Goal: Find contact information: Find contact information

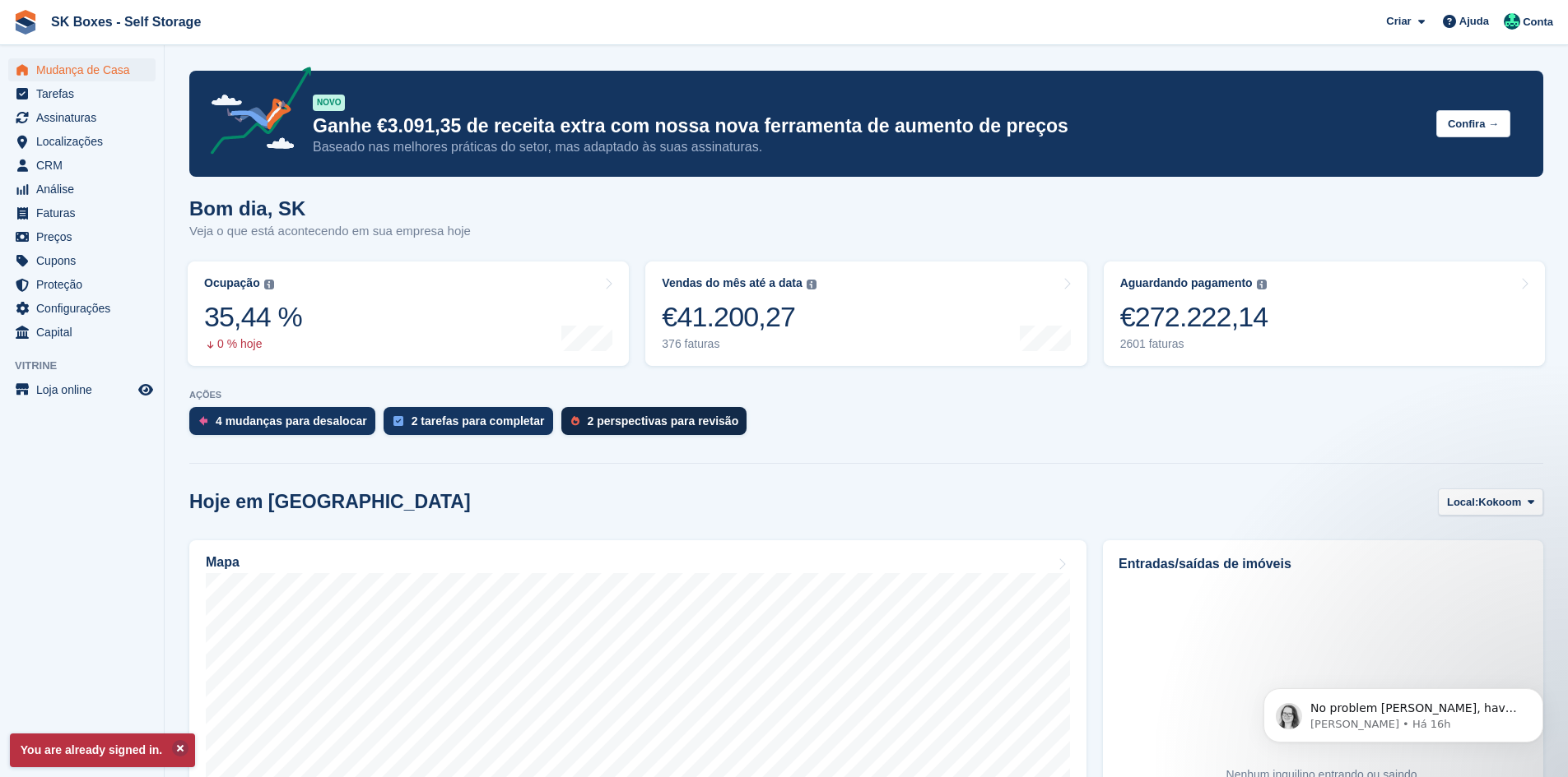
click at [613, 408] on div "2 perspectivas para revisão" at bounding box center [655, 421] width 186 height 28
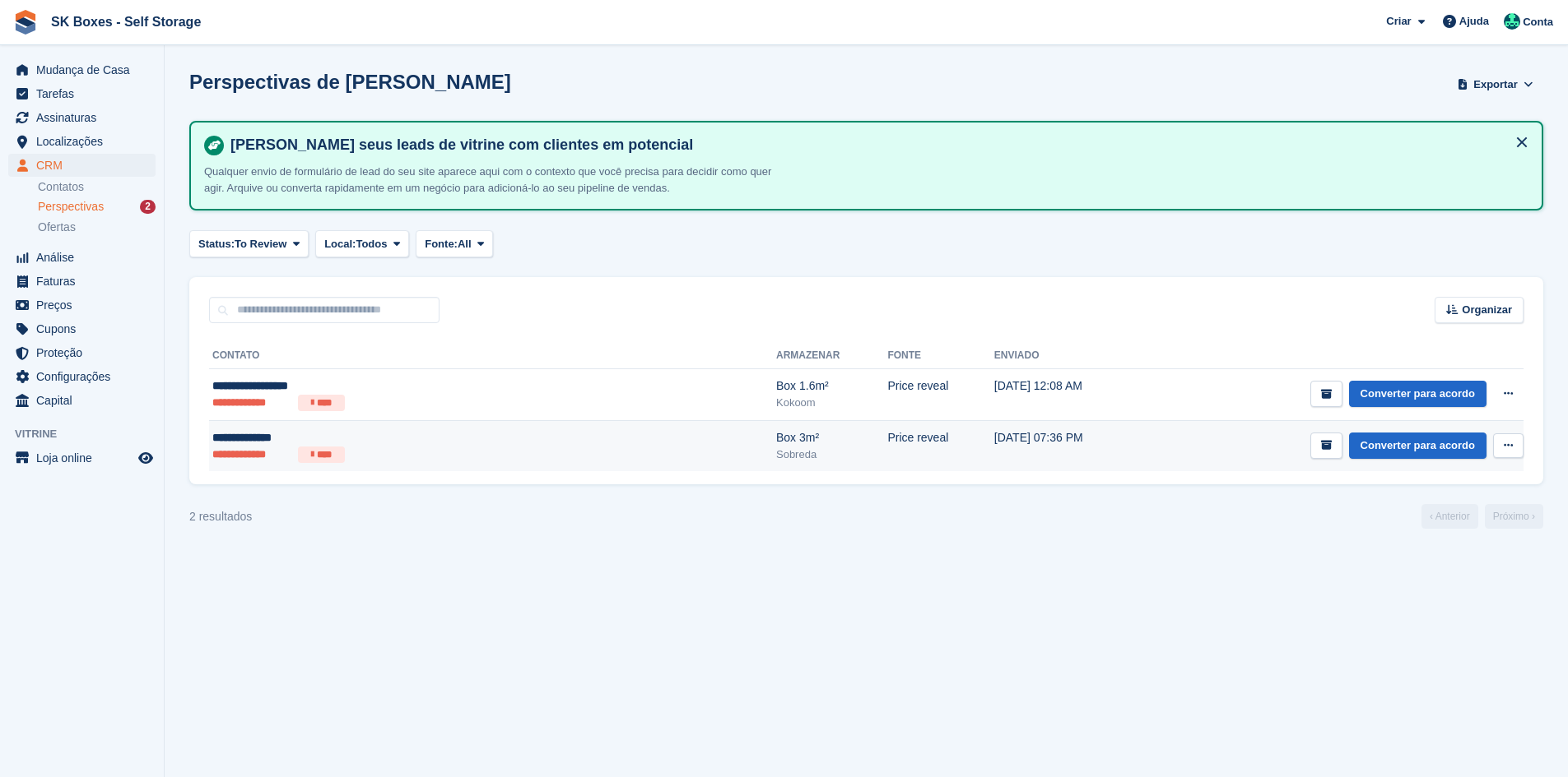
click at [363, 450] on ul "**********" at bounding box center [373, 455] width 321 height 16
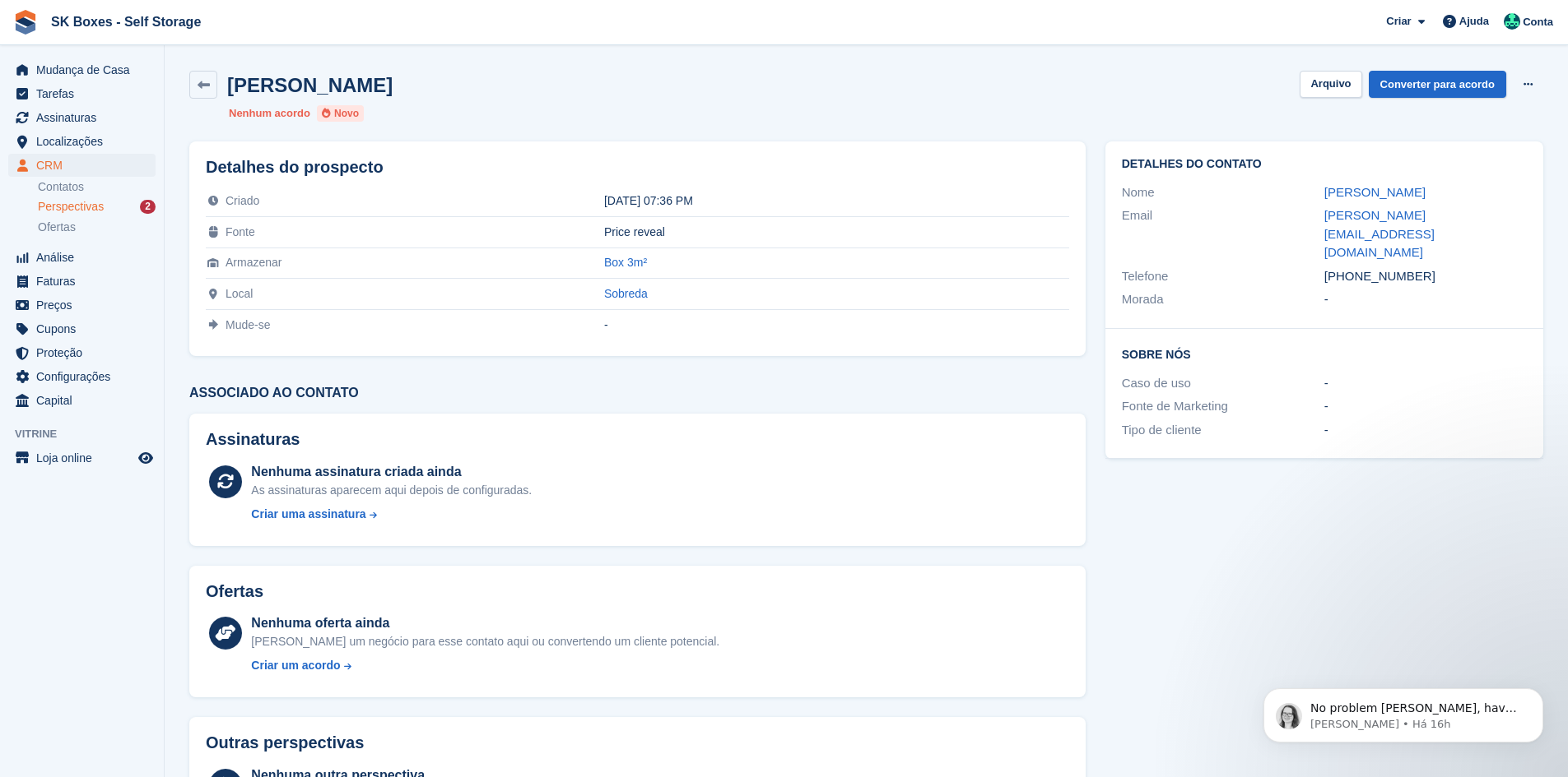
drag, startPoint x: 1420, startPoint y: 192, endPoint x: 1315, endPoint y: 190, distance: 105.0
click at [1315, 190] on div "Nome Jeroen Tietema" at bounding box center [1324, 193] width 405 height 24
copy div "Jeroen Tietema"
drag, startPoint x: 1444, startPoint y: 419, endPoint x: 1441, endPoint y: 396, distance: 23.2
click at [1444, 419] on div "Sobre Nós Caso de uso - Fonte de Marketing - Tipo de cliente -" at bounding box center [1324, 394] width 438 height 130
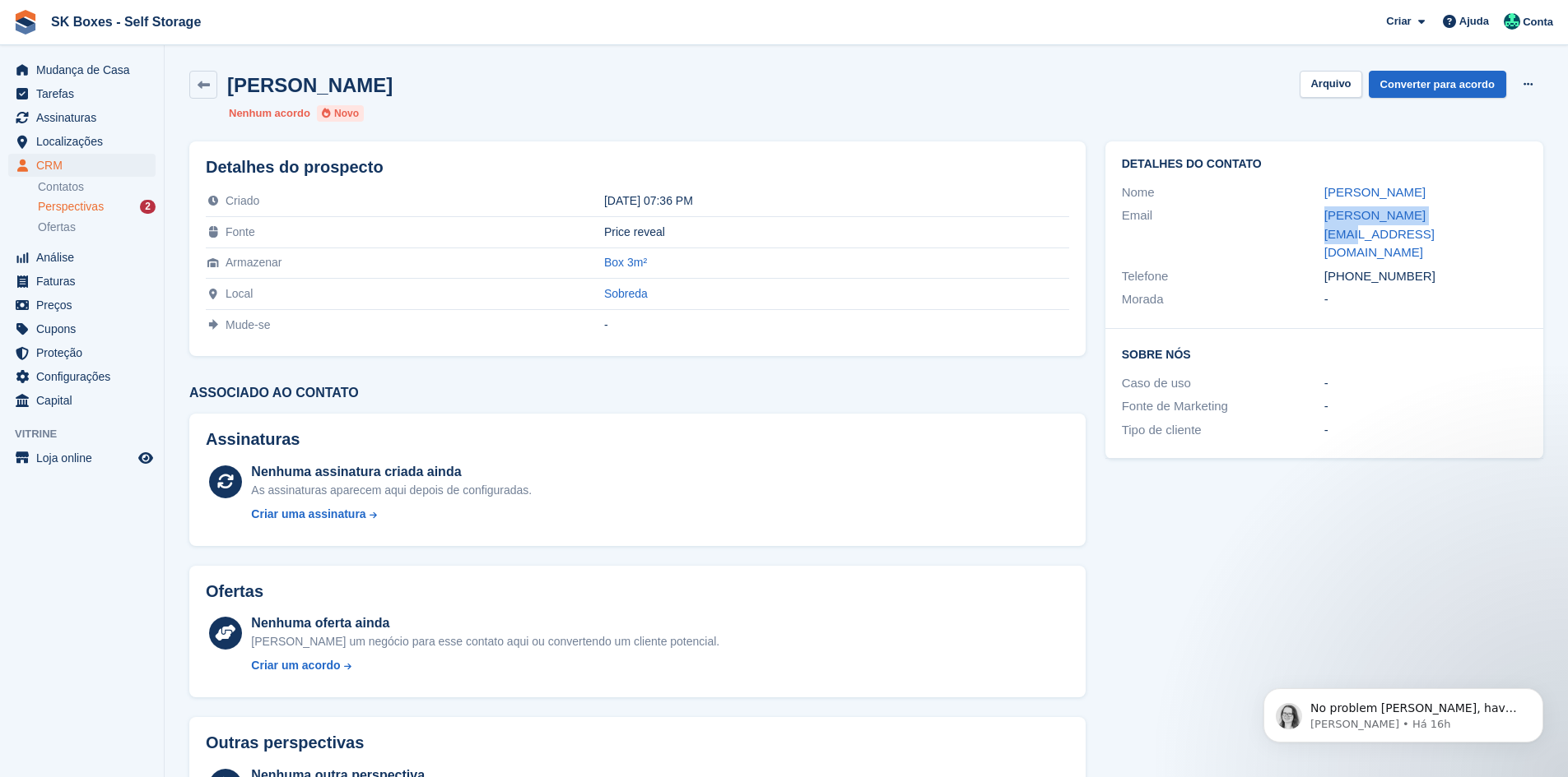
drag, startPoint x: 1313, startPoint y: 216, endPoint x: 1471, endPoint y: 224, distance: 158.2
click at [1472, 223] on div "Email jeroen@tietema.net" at bounding box center [1324, 235] width 405 height 61
copy div "jeroen@tietema.net"
drag, startPoint x: 1480, startPoint y: 251, endPoint x: 1351, endPoint y: 241, distance: 129.4
click at [1351, 241] on div "Detalhes do contato Nome Jeroen Tietema Email jeroen@tietema.net Telefone +3519…" at bounding box center [1324, 236] width 438 height 188
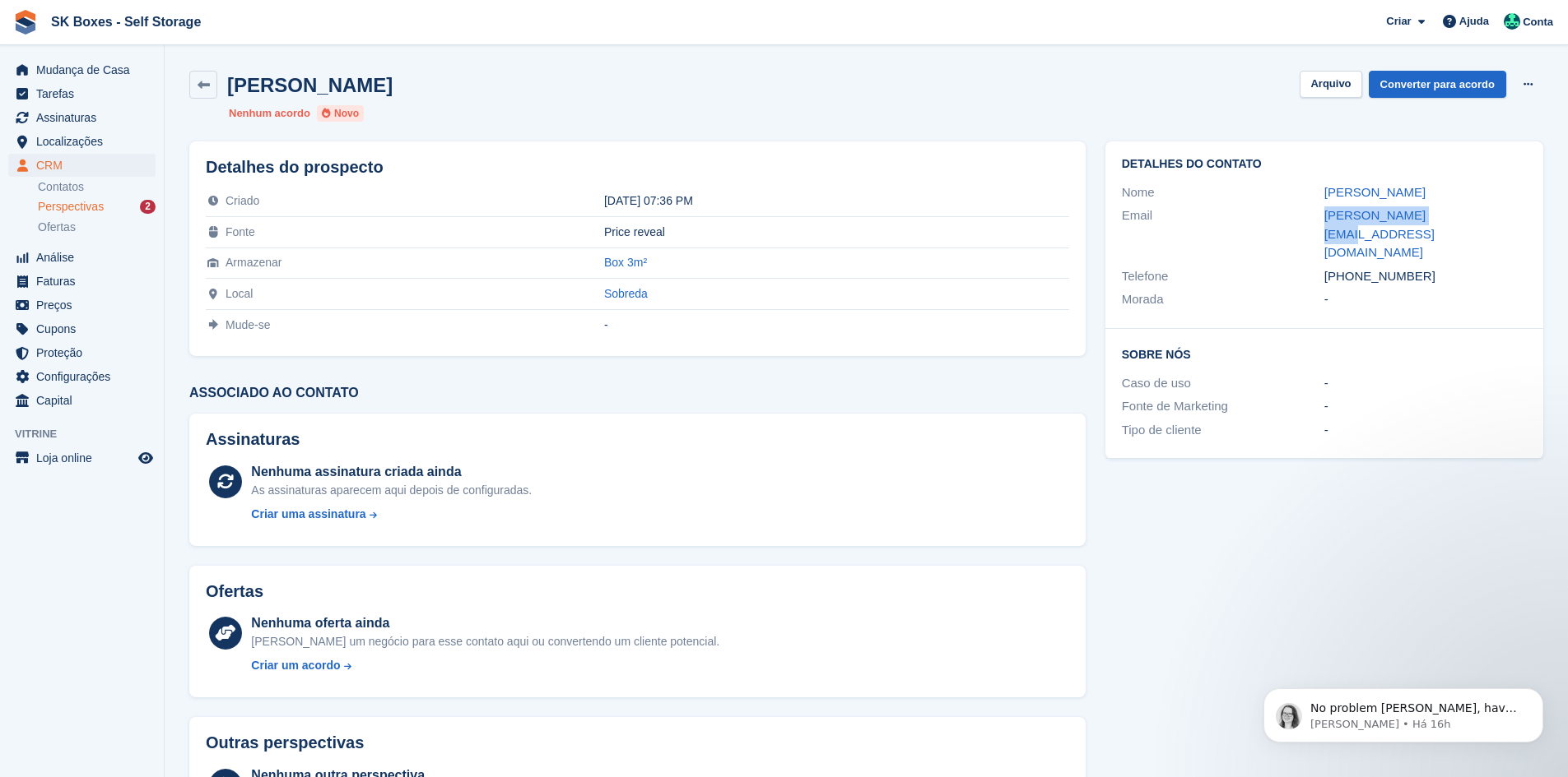
copy div "915547755 Morada -"
click at [1337, 84] on button "Arquivo" at bounding box center [1330, 84] width 62 height 27
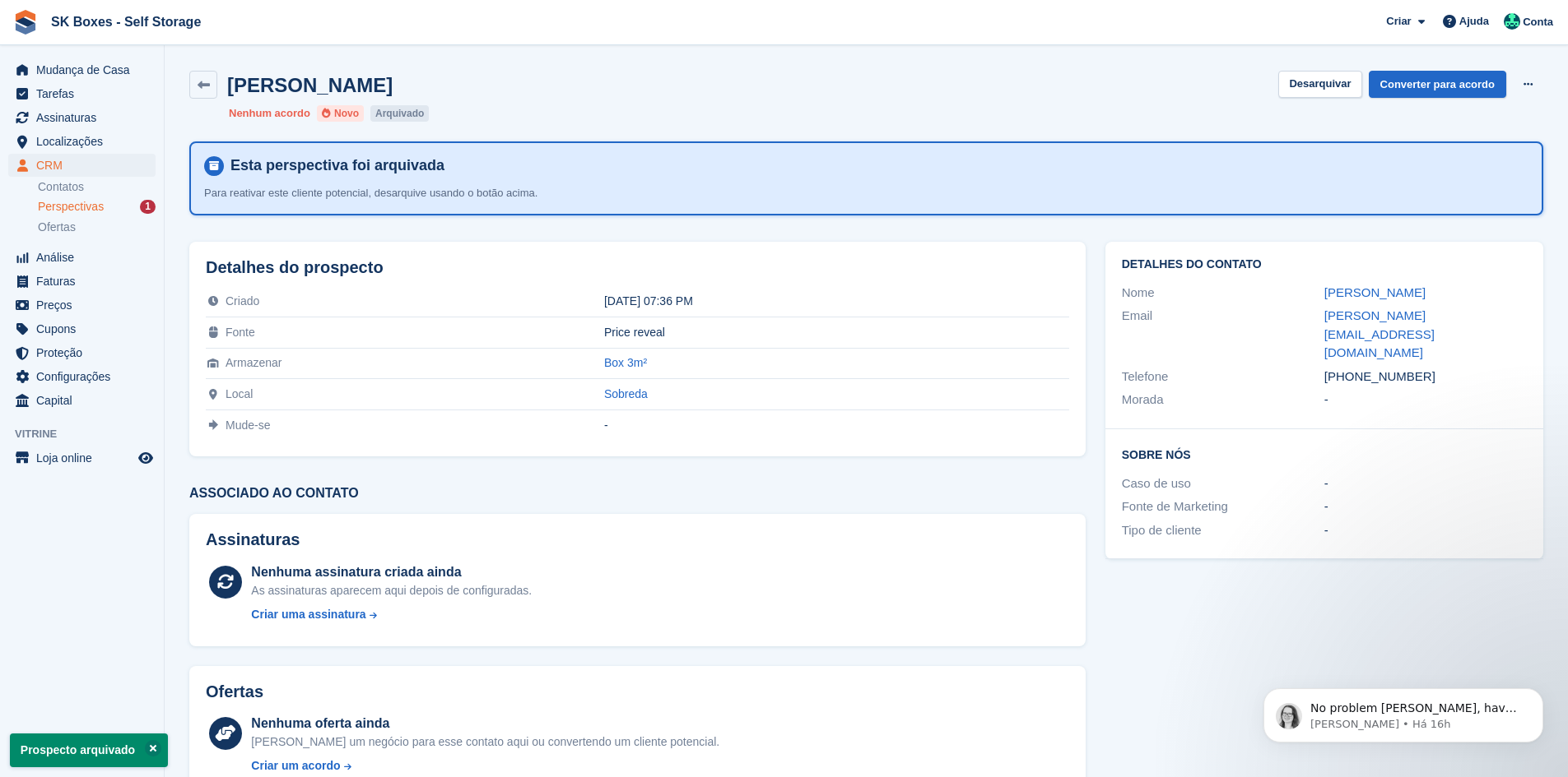
click at [102, 209] on div "Perspectivas 1" at bounding box center [96, 207] width 118 height 16
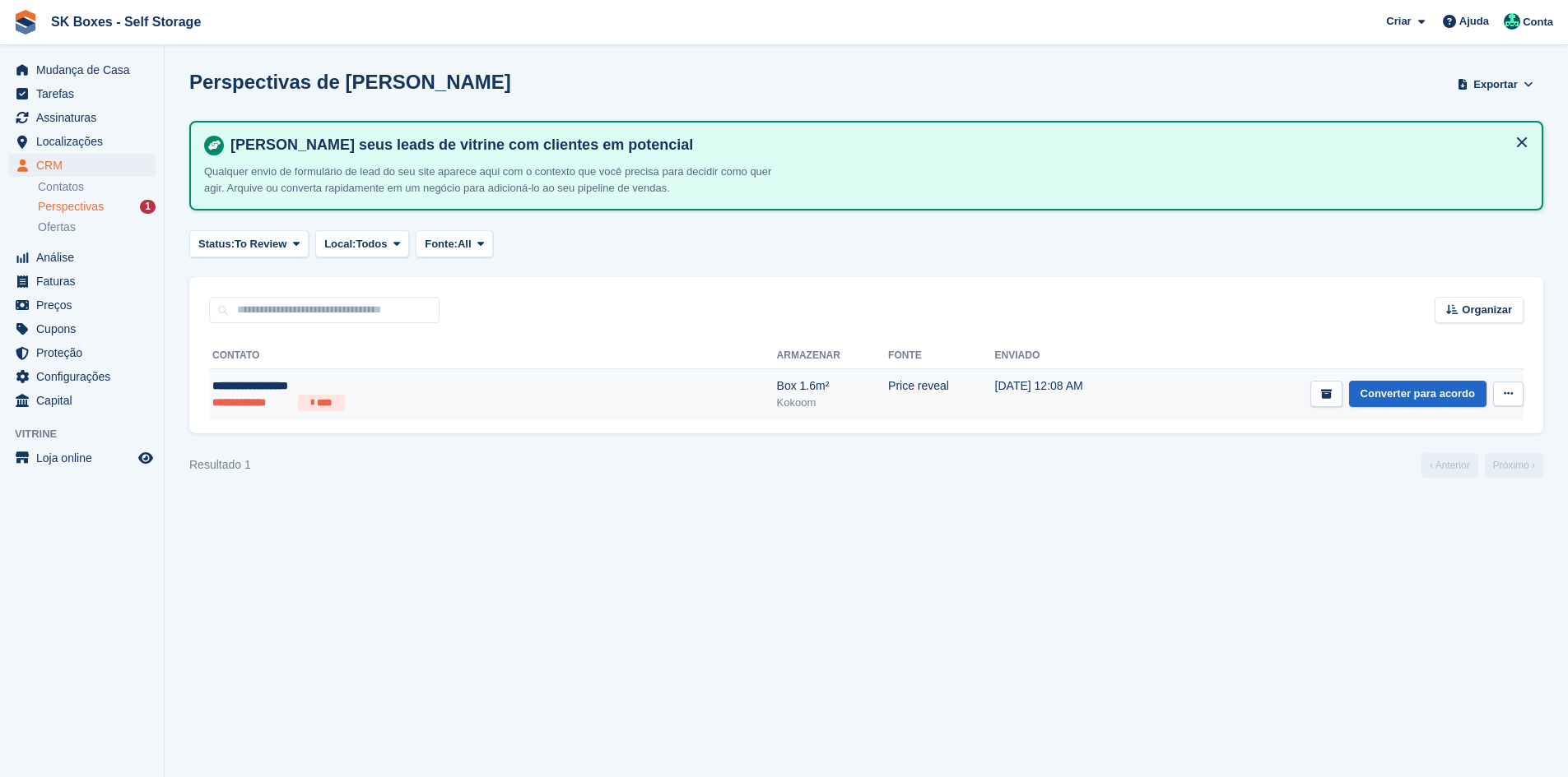
click at [400, 397] on ul "**********" at bounding box center [373, 403] width 321 height 16
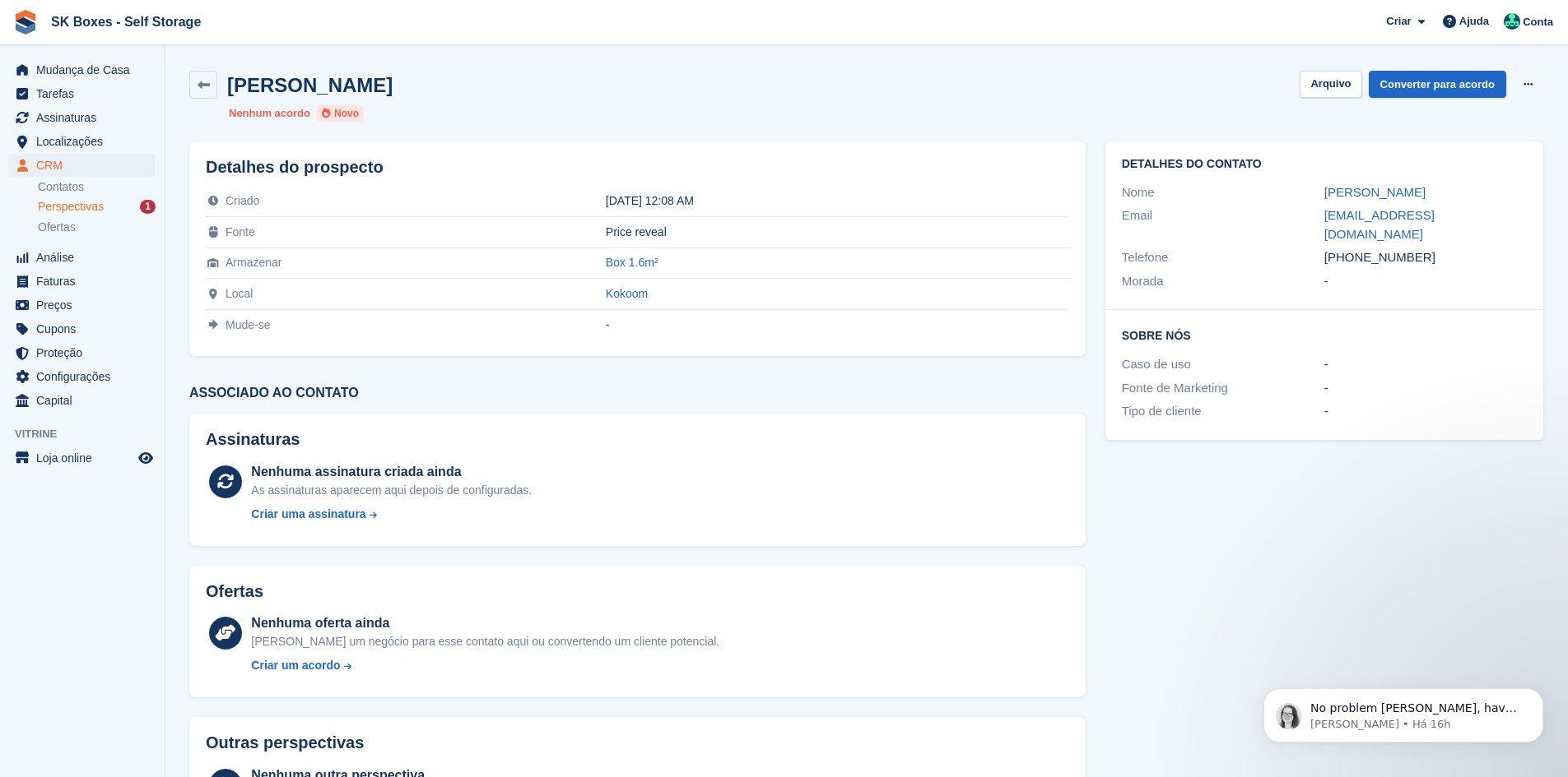
drag, startPoint x: 1322, startPoint y: 189, endPoint x: 1481, endPoint y: 187, distance: 159.0
click at [1481, 187] on div "Nome Guilherme Baptista" at bounding box center [1324, 193] width 405 height 24
copy div "Guilherme Baptista"
click at [1331, 277] on div "Detalhes do contato Nome Guilherme Baptista Email gui.baptista.cv3@gmail.com Te…" at bounding box center [1324, 226] width 438 height 169
drag, startPoint x: 1422, startPoint y: 244, endPoint x: 1353, endPoint y: 240, distance: 69.1
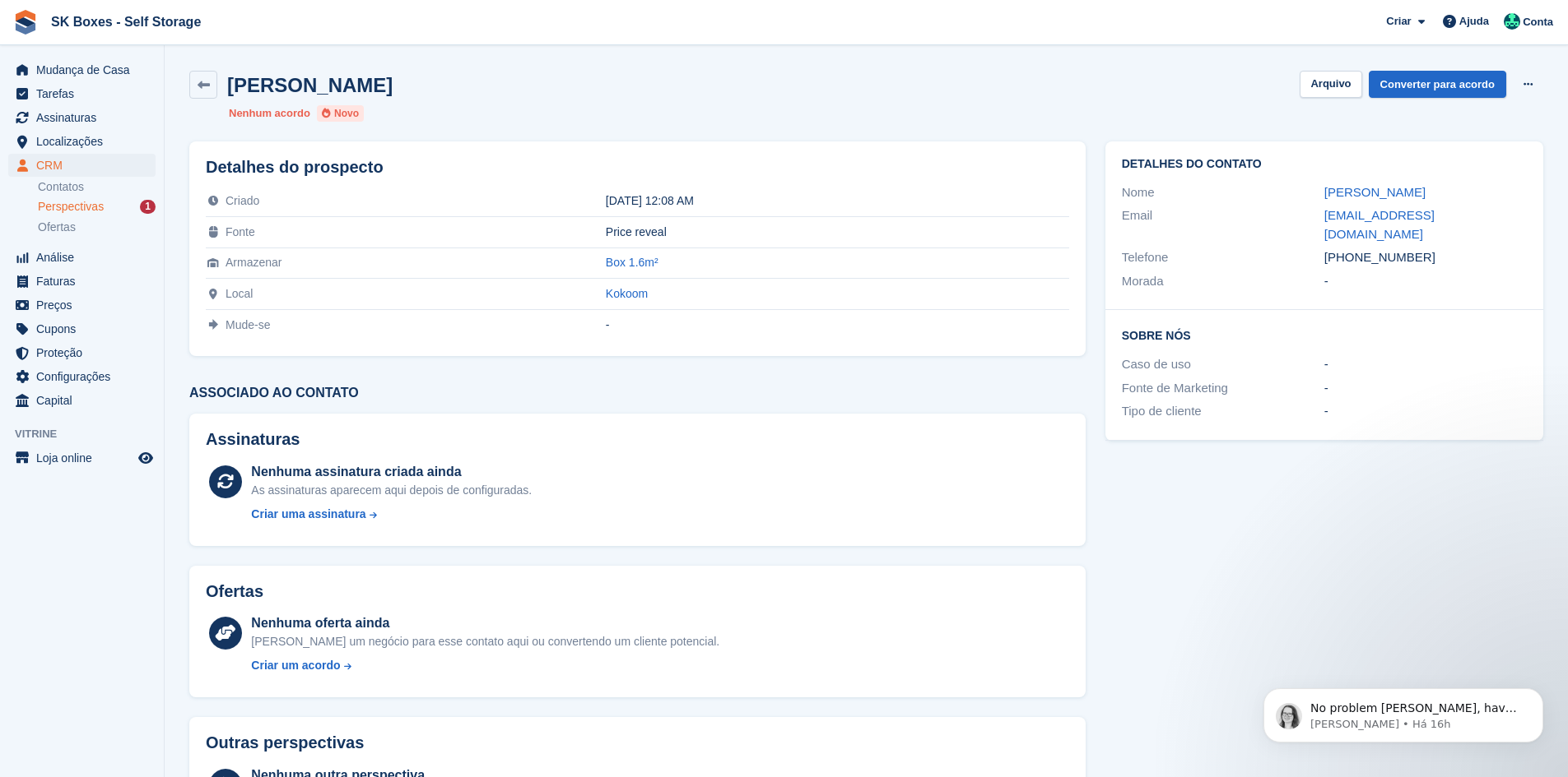
click at [1353, 248] on div "+351937116405" at bounding box center [1425, 257] width 203 height 19
copy div "937116405"
drag, startPoint x: 1318, startPoint y: 213, endPoint x: 1510, endPoint y: 214, distance: 192.0
click at [1510, 214] on div "Email gui.baptista.cv3@gmail.com" at bounding box center [1324, 225] width 405 height 42
copy div "gui.baptista.cv3@gmail.com"
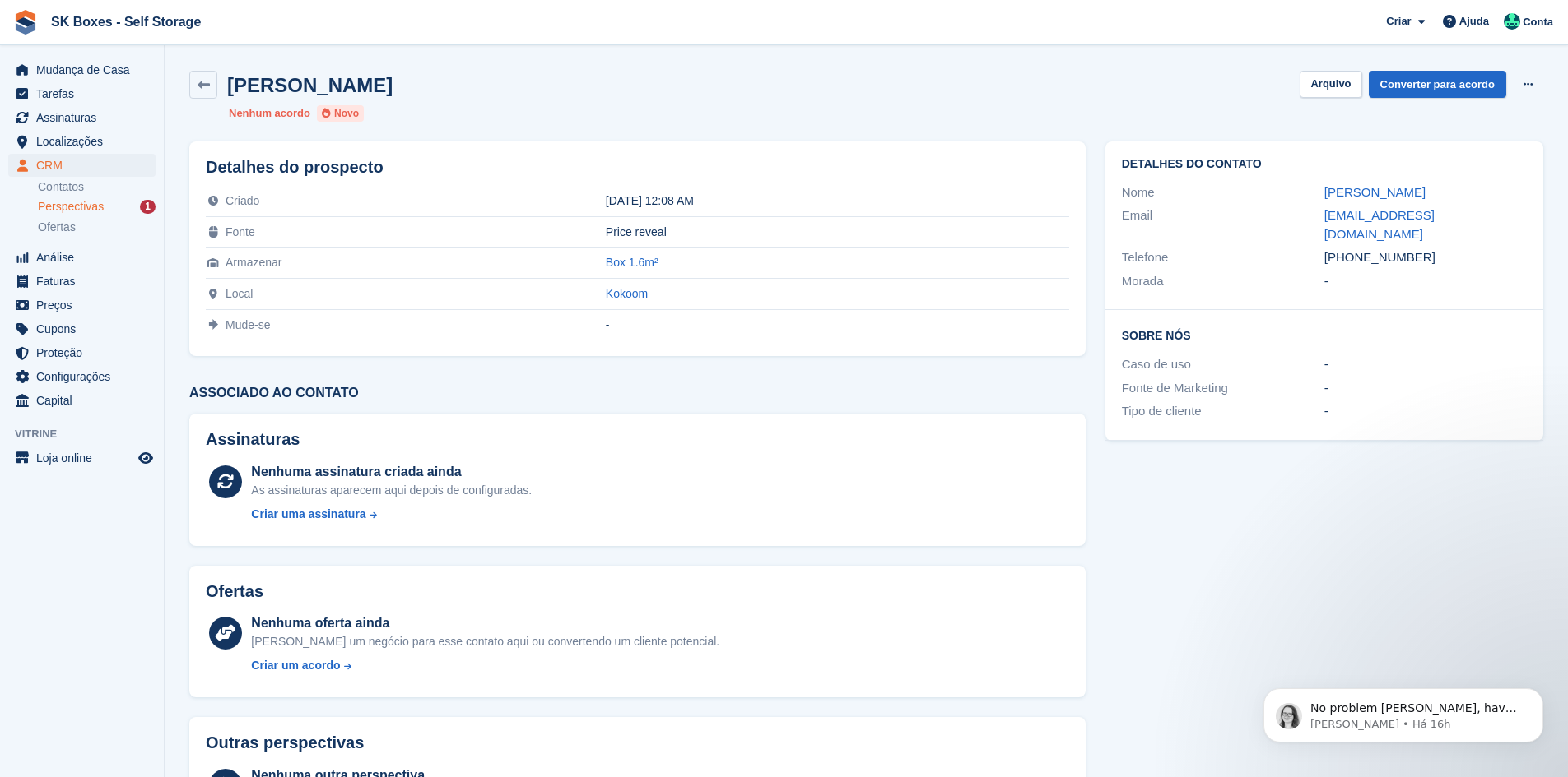
click at [1325, 54] on section "Guilherme Baptista Arquivo Converter para acordo Excluir cliente potencial Nenh…" at bounding box center [866, 437] width 1403 height 874
click at [1325, 67] on div "Guilherme Baptista Arquivo Converter para acordo Excluir cliente potencial Nenh…" at bounding box center [866, 96] width 1373 height 71
click at [1321, 81] on button "Arquivo" at bounding box center [1330, 84] width 62 height 27
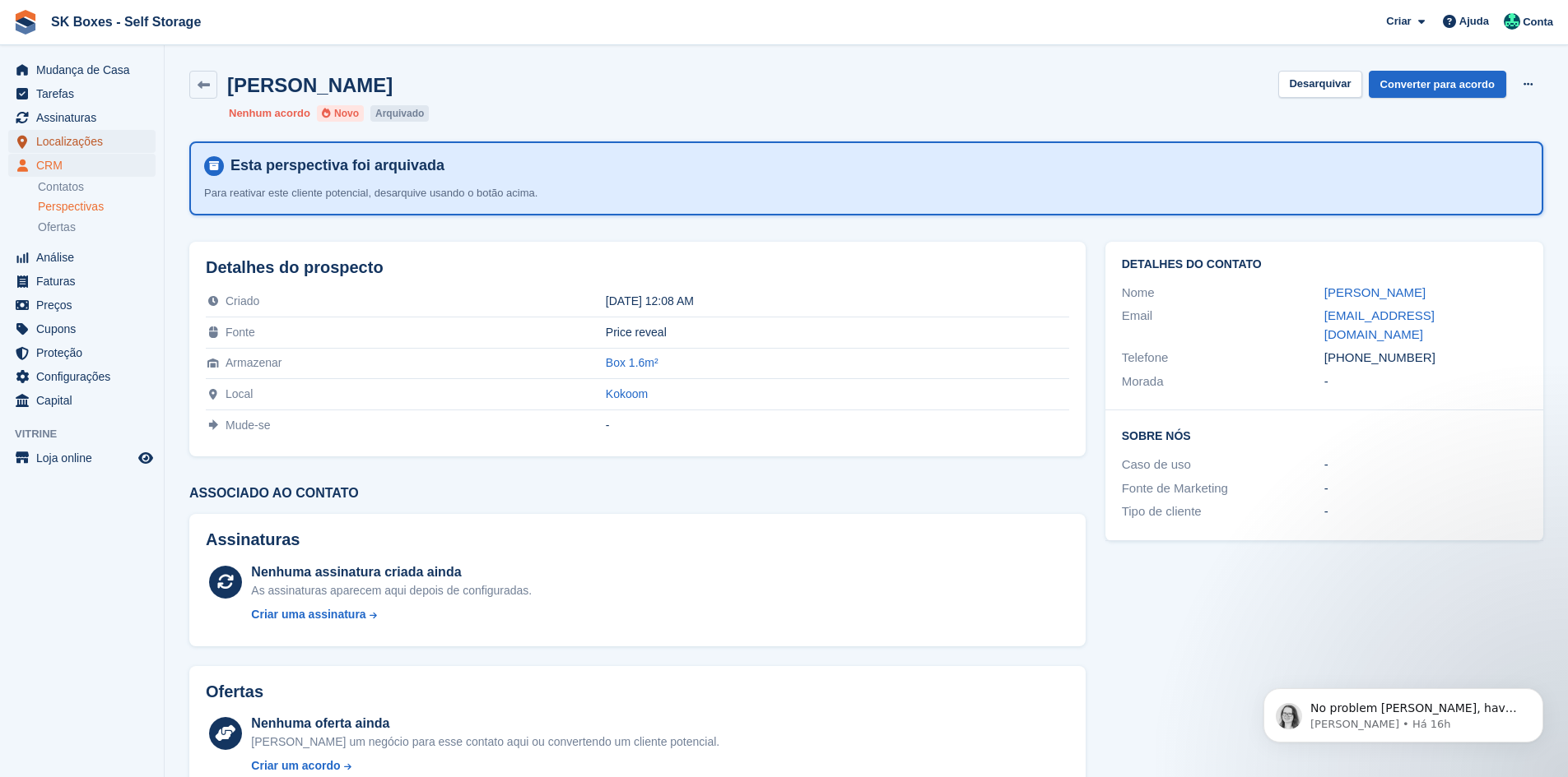
click at [77, 135] on span "Localizações" at bounding box center [86, 142] width 99 height 23
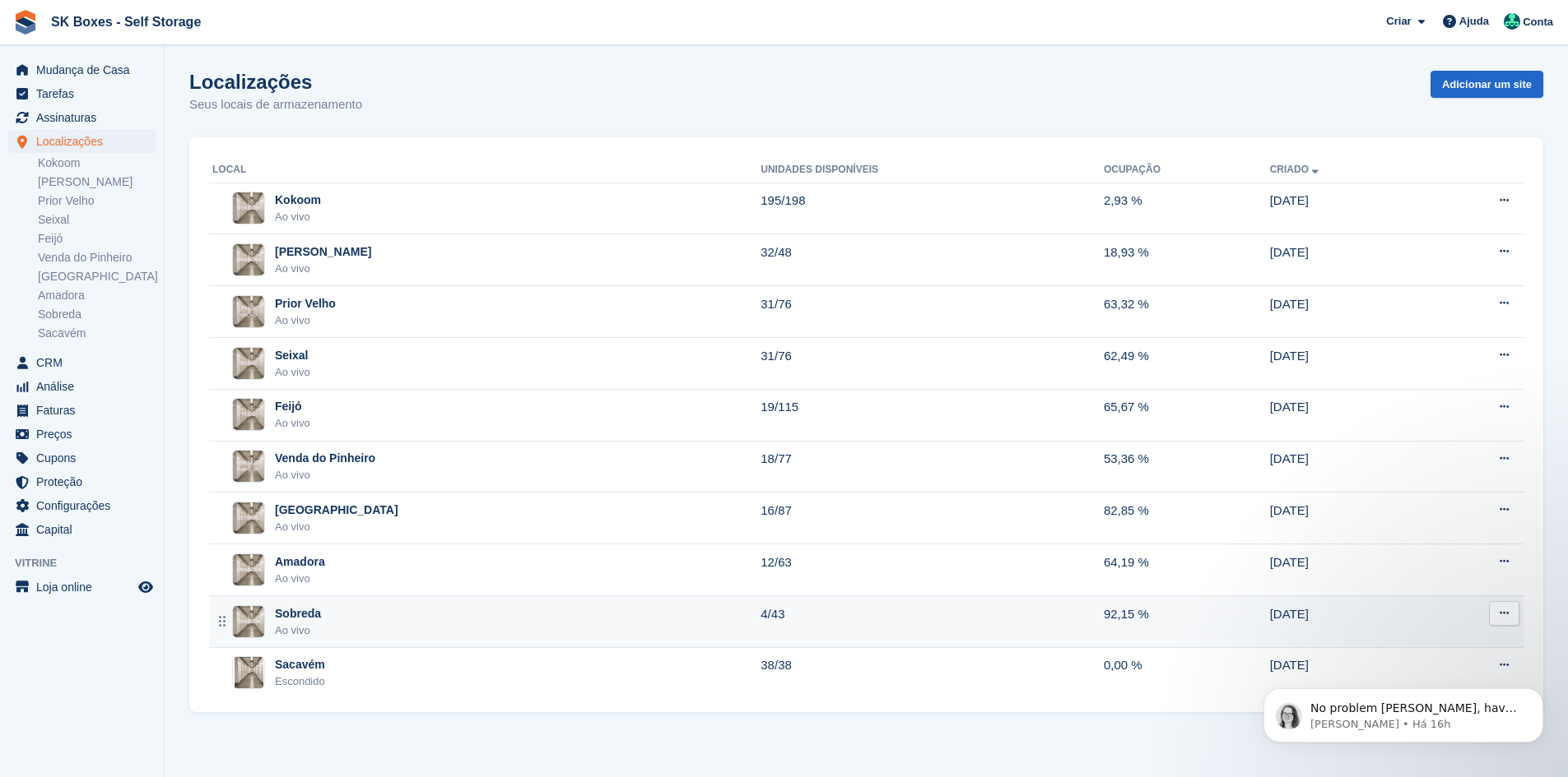
click at [331, 610] on div "Sobreda Ao vivo" at bounding box center [486, 622] width 548 height 34
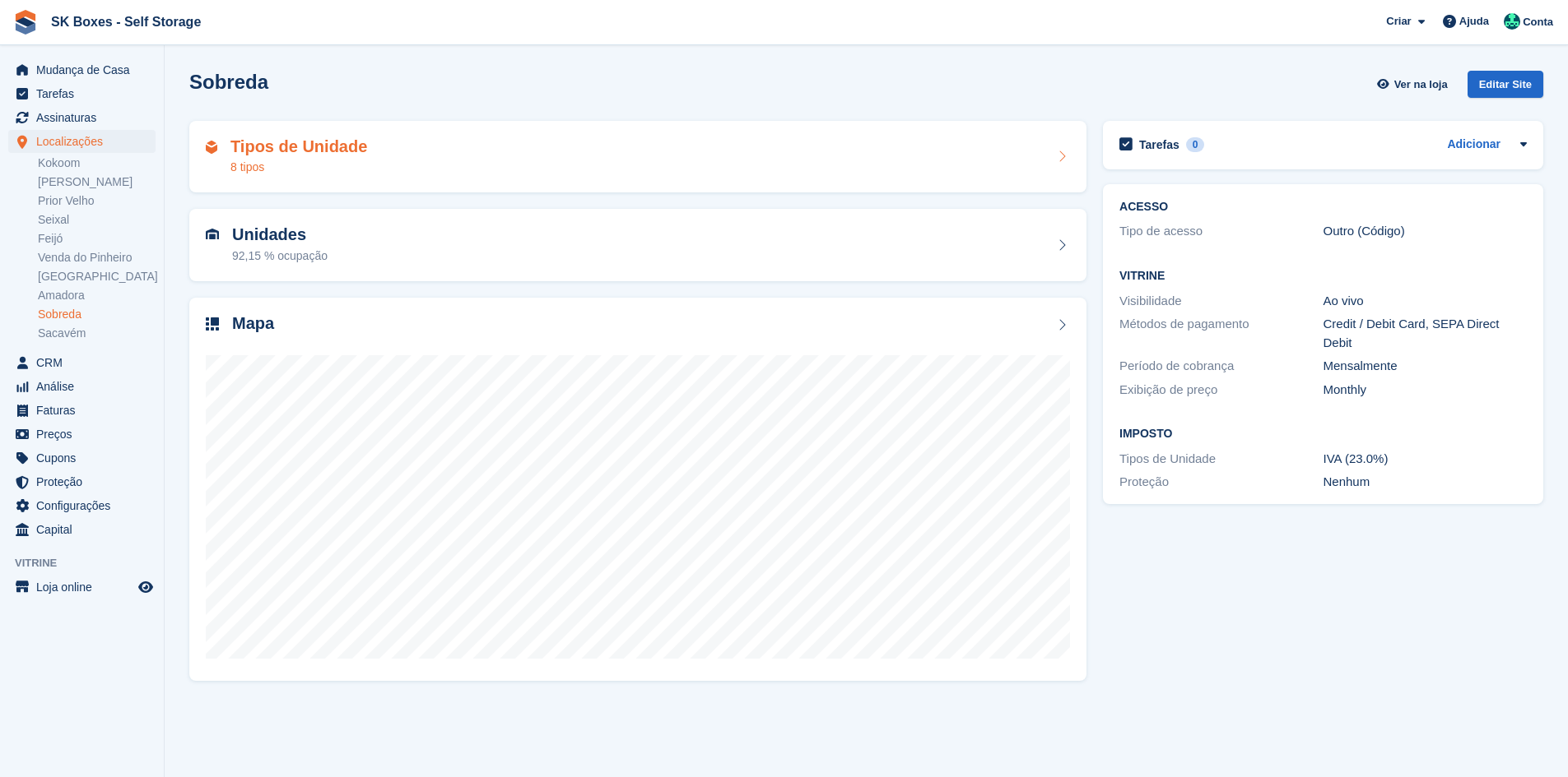
click at [390, 162] on div "Tipos de Unidade 8 tipos" at bounding box center [638, 157] width 864 height 40
